Goal: Find specific page/section: Find specific page/section

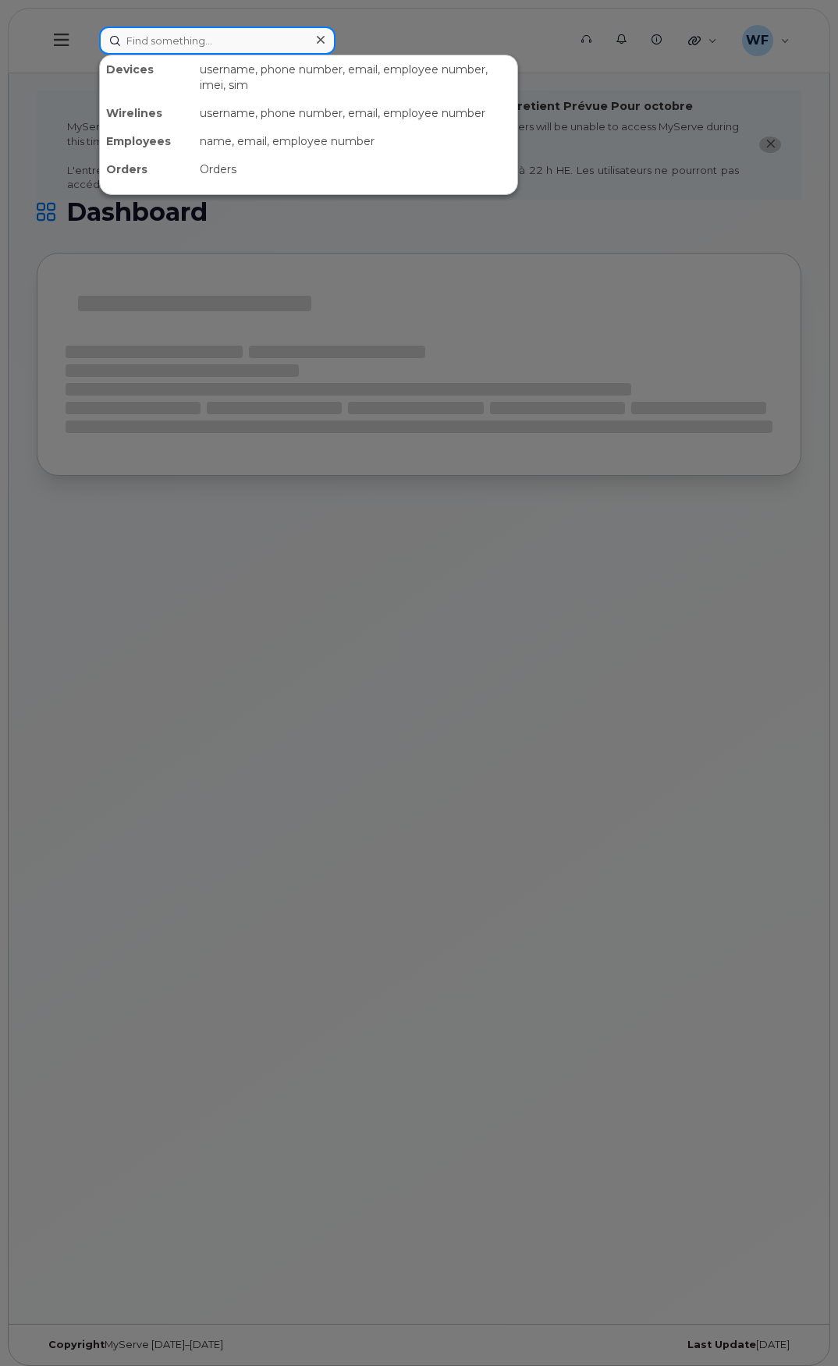
click at [154, 37] on input at bounding box center [217, 41] width 236 height 28
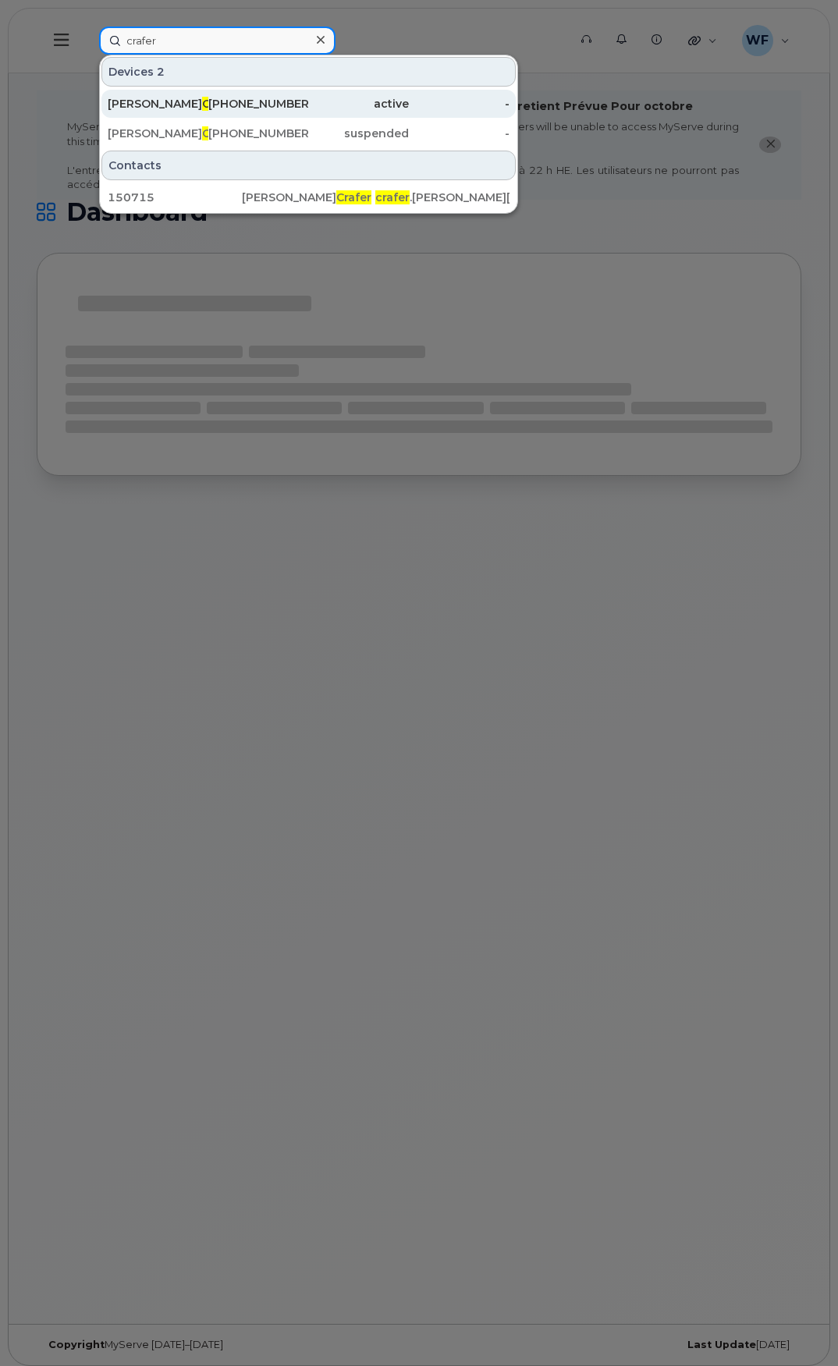
type input "crafer"
click at [154, 99] on div "Matthew Crafer" at bounding box center [158, 104] width 101 height 16
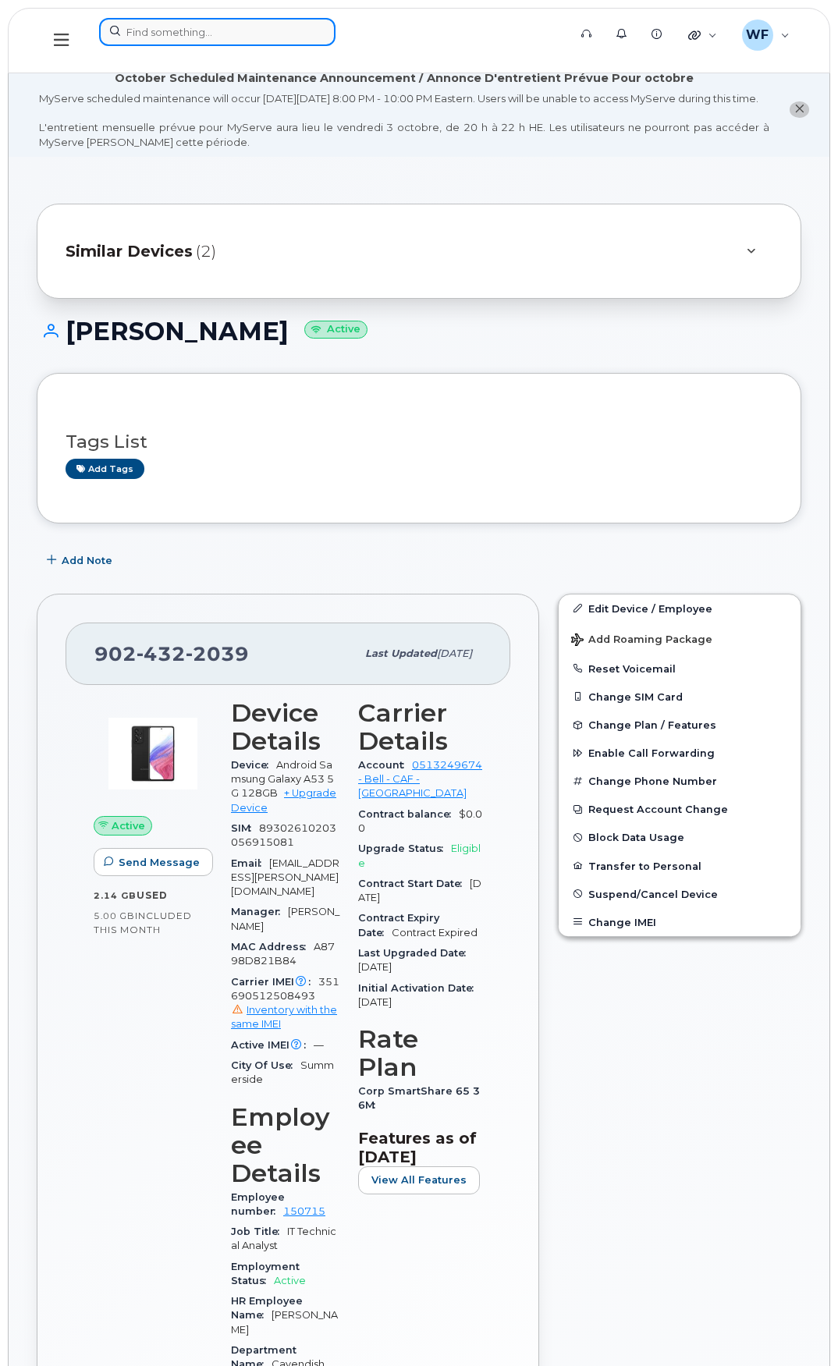
click at [156, 35] on input at bounding box center [217, 32] width 236 height 28
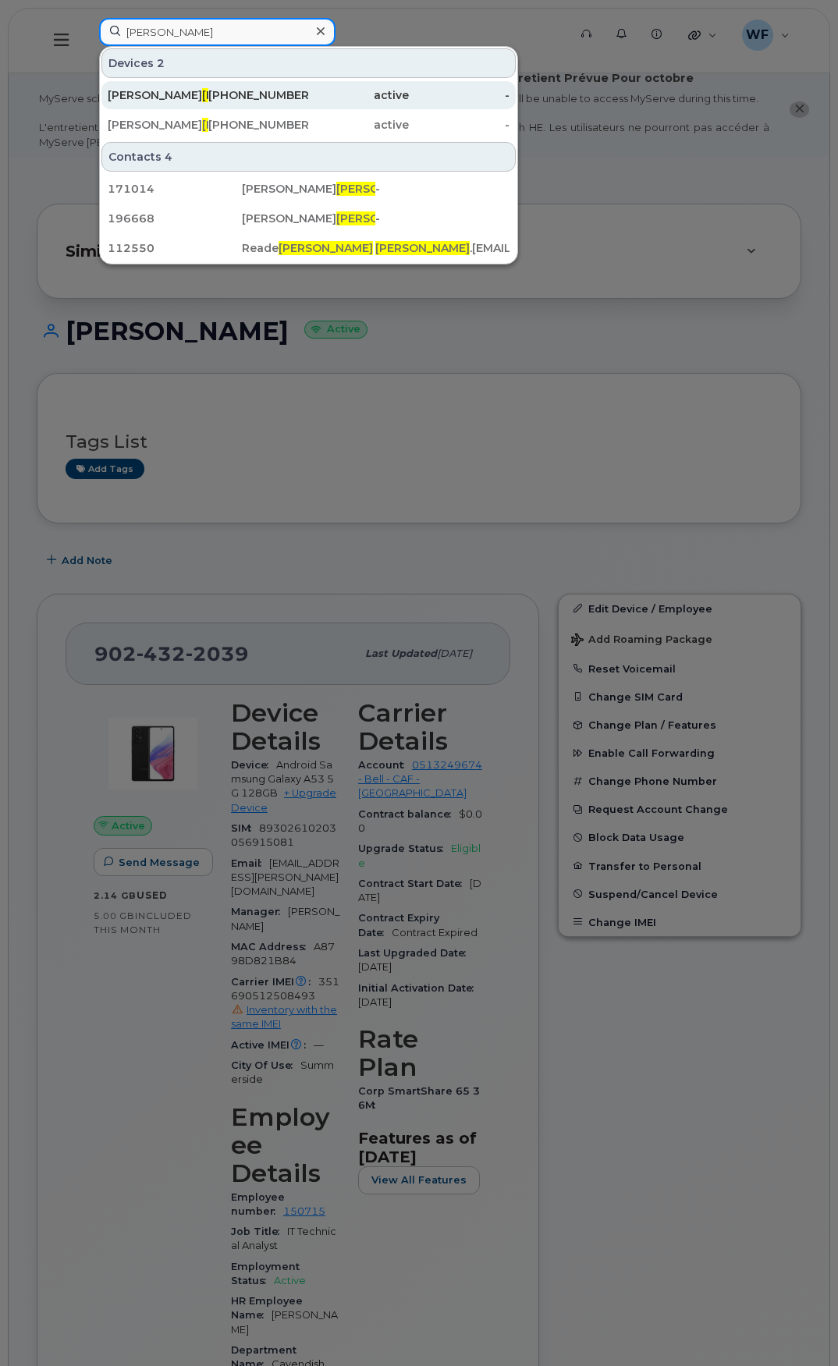
type input "[PERSON_NAME]"
click at [202, 93] on span "[PERSON_NAME]" at bounding box center [249, 95] width 94 height 14
